Goal: Find specific page/section: Find specific page/section

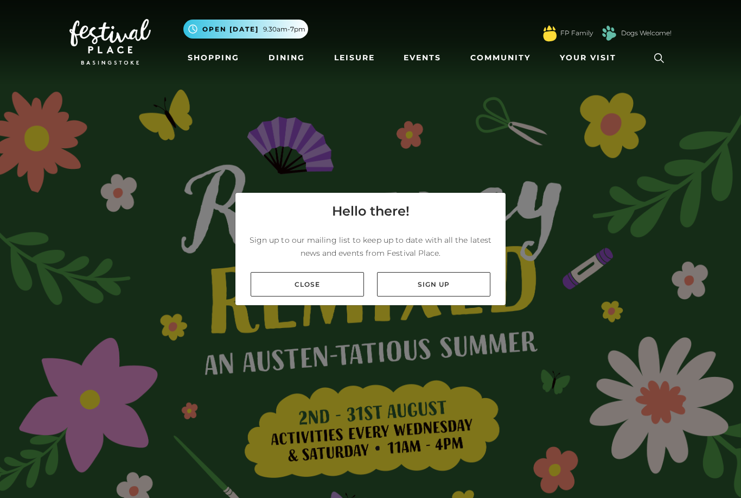
click at [339, 296] on link "Close" at bounding box center [307, 284] width 113 height 24
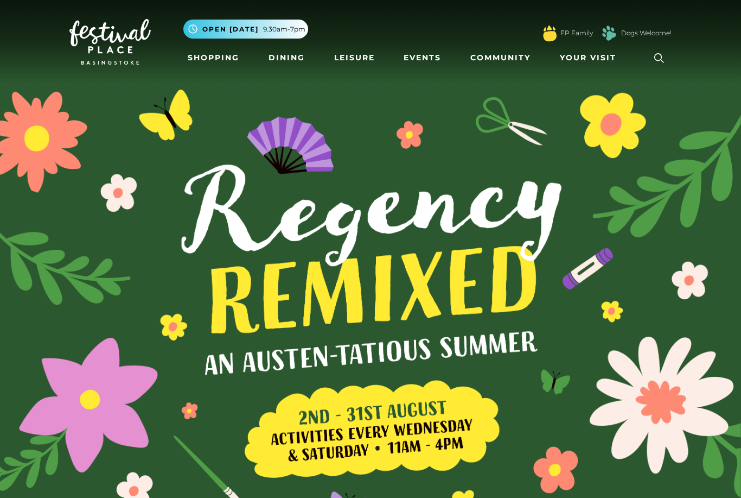
click at [296, 59] on link "Dining" at bounding box center [286, 58] width 45 height 20
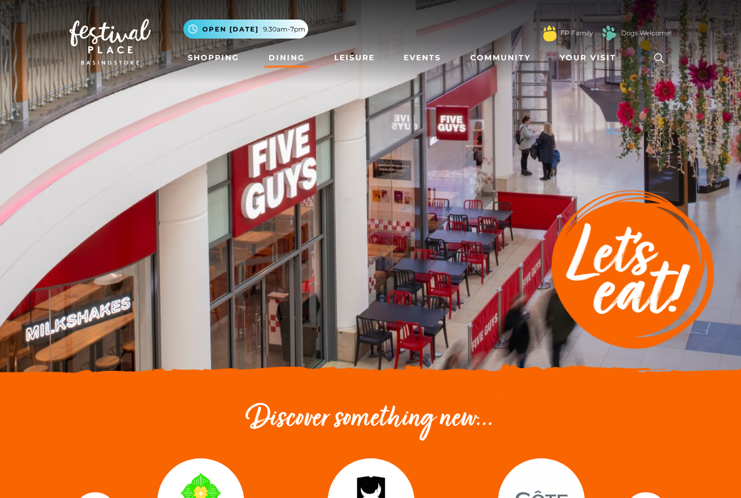
click at [207, 62] on link "Shopping" at bounding box center [213, 58] width 60 height 20
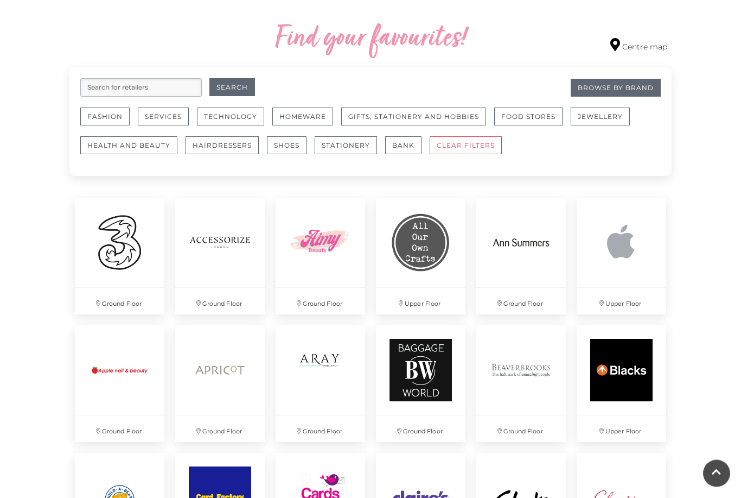
scroll to position [619, 0]
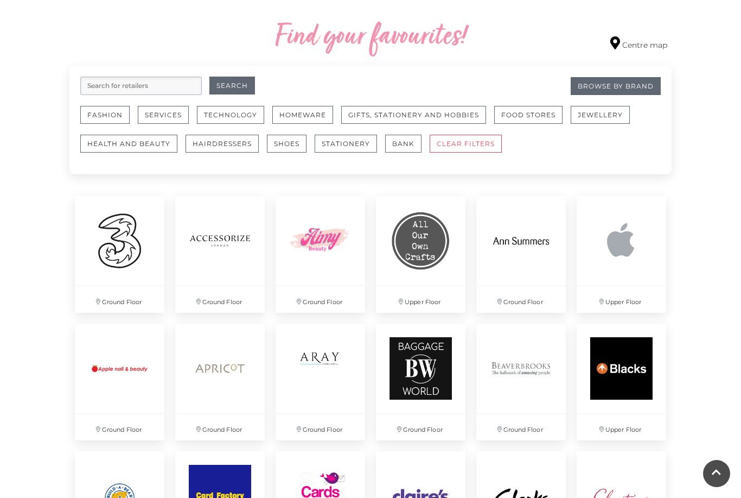
click at [166, 88] on input "search" at bounding box center [141, 86] width 122 height 18
type input "Boots"
click at [232, 86] on button "Search" at bounding box center [232, 86] width 46 height 18
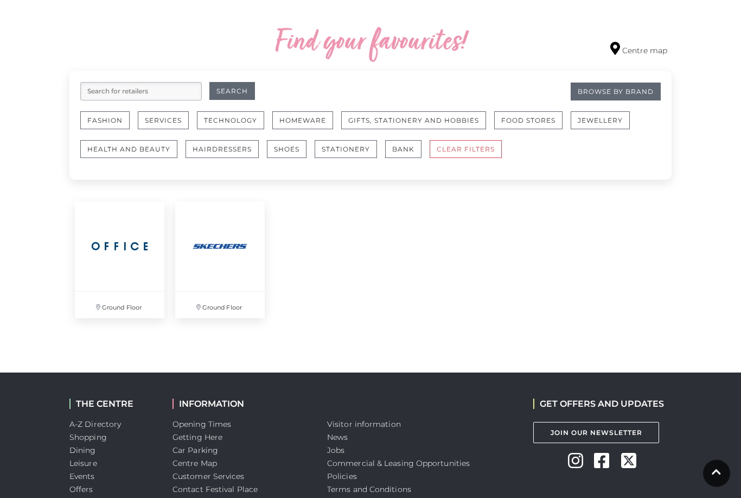
scroll to position [599, 0]
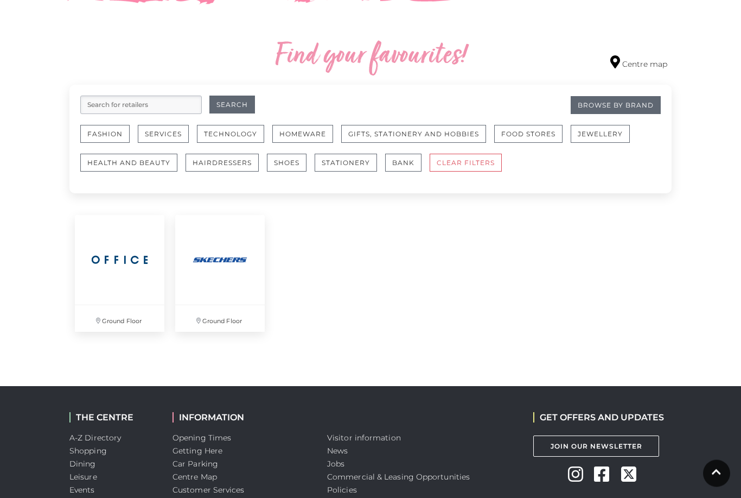
click at [622, 105] on link "Browse By Brand" at bounding box center [616, 106] width 90 height 18
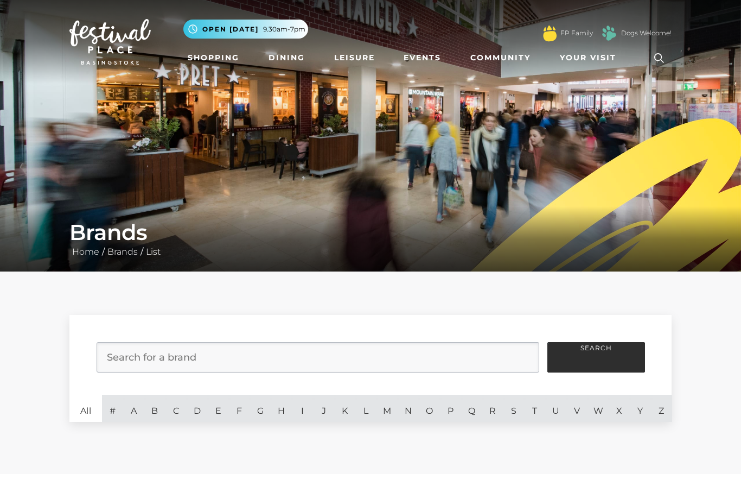
click at [158, 412] on link "B" at bounding box center [154, 408] width 21 height 27
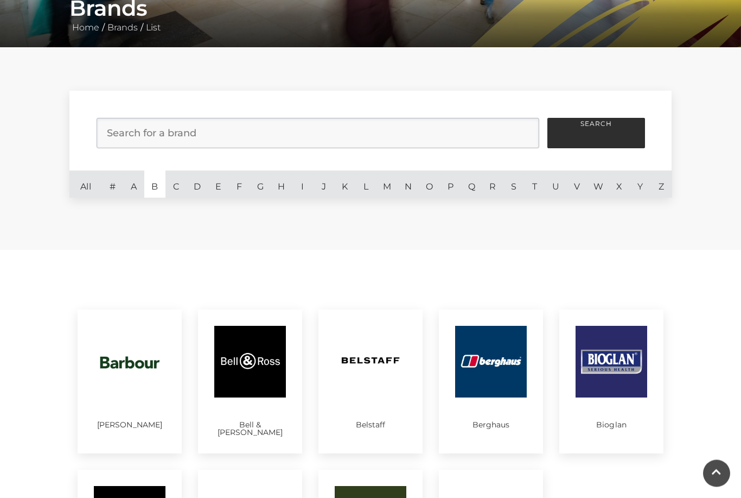
scroll to position [224, 0]
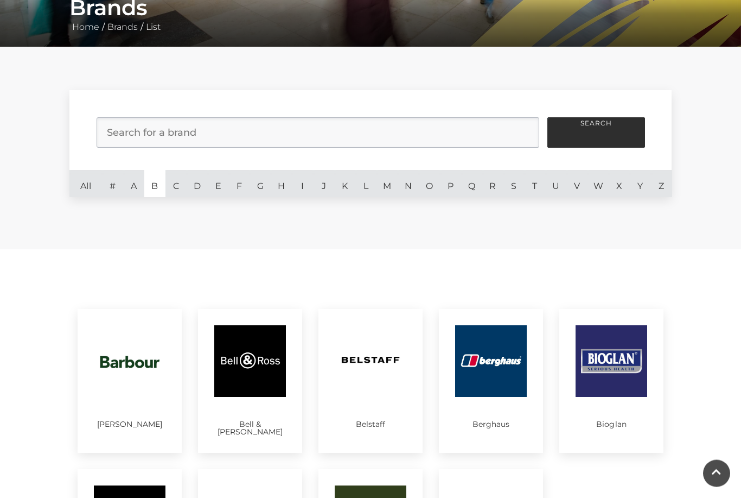
click at [658, 187] on link "Z" at bounding box center [661, 183] width 21 height 27
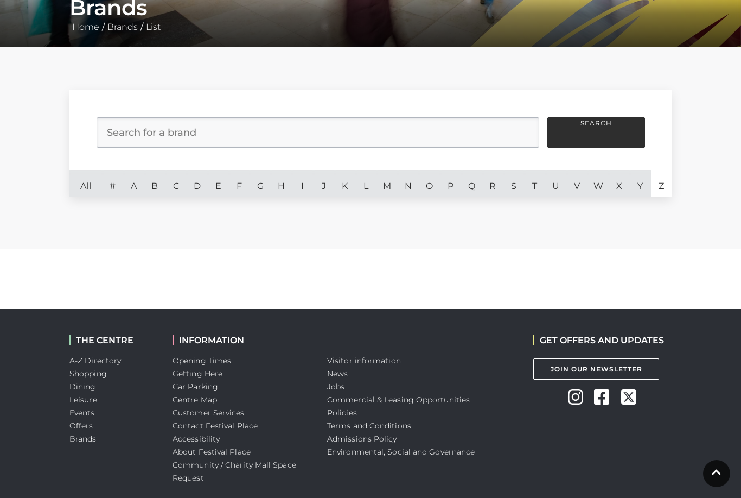
click at [659, 188] on link "Z" at bounding box center [661, 183] width 21 height 27
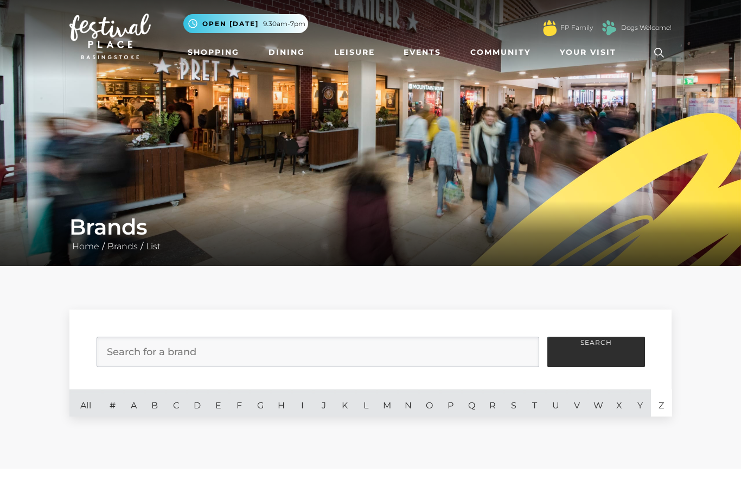
scroll to position [5, 0]
click at [219, 52] on link "Shopping" at bounding box center [213, 52] width 60 height 20
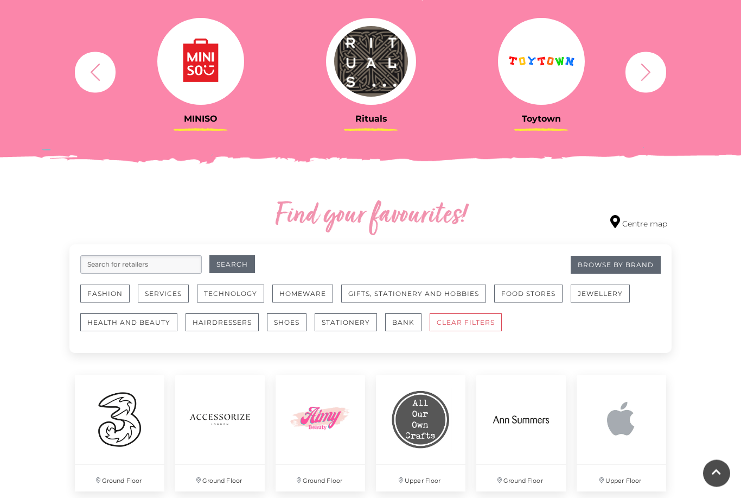
scroll to position [440, 0]
click at [105, 294] on button "Fashion" at bounding box center [104, 293] width 49 height 18
